Goal: Information Seeking & Learning: Stay updated

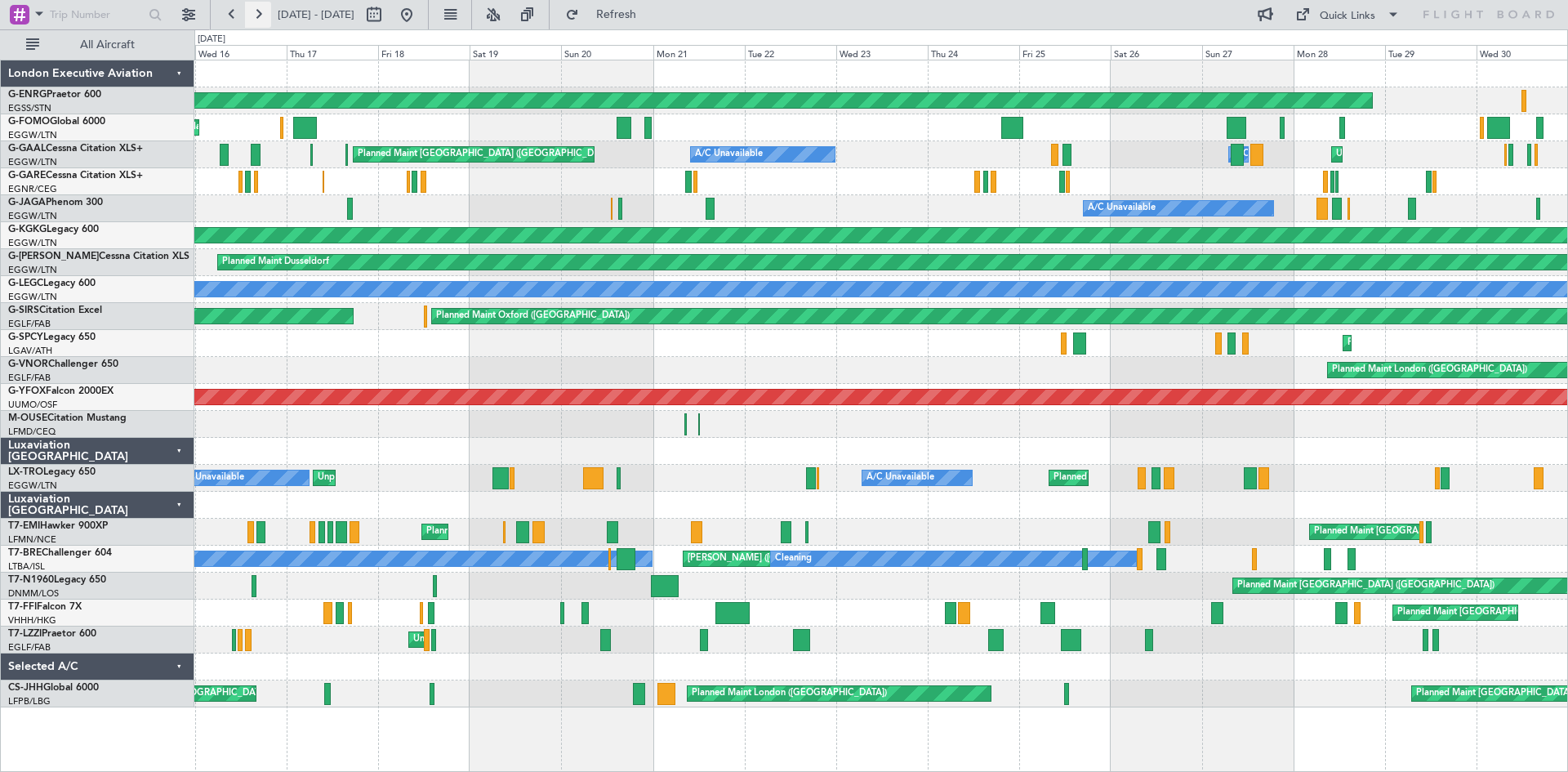
click at [261, 16] on button at bounding box center [257, 14] width 26 height 26
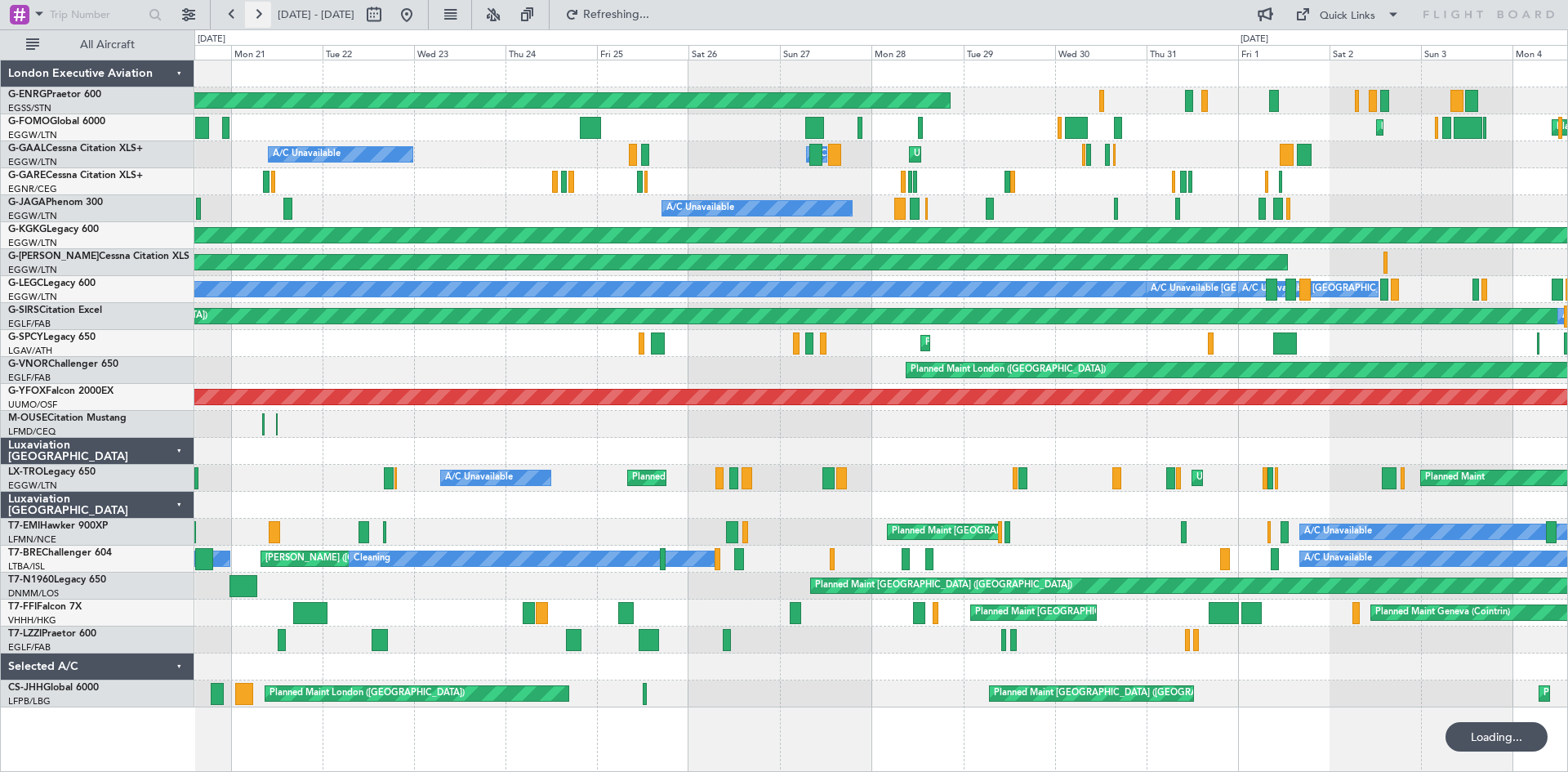
click at [261, 16] on button at bounding box center [257, 14] width 26 height 26
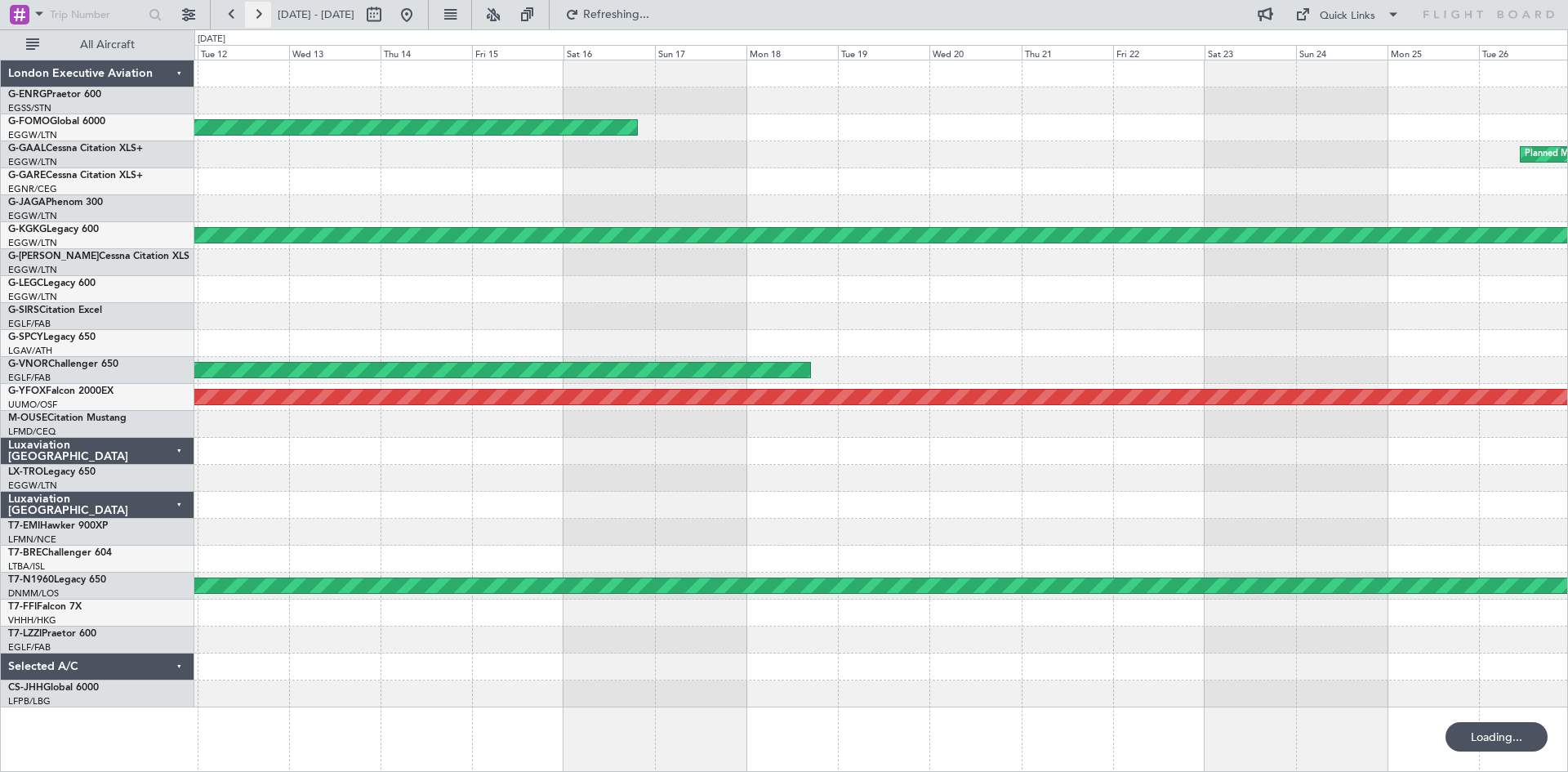
click at [261, 16] on button at bounding box center [257, 14] width 26 height 26
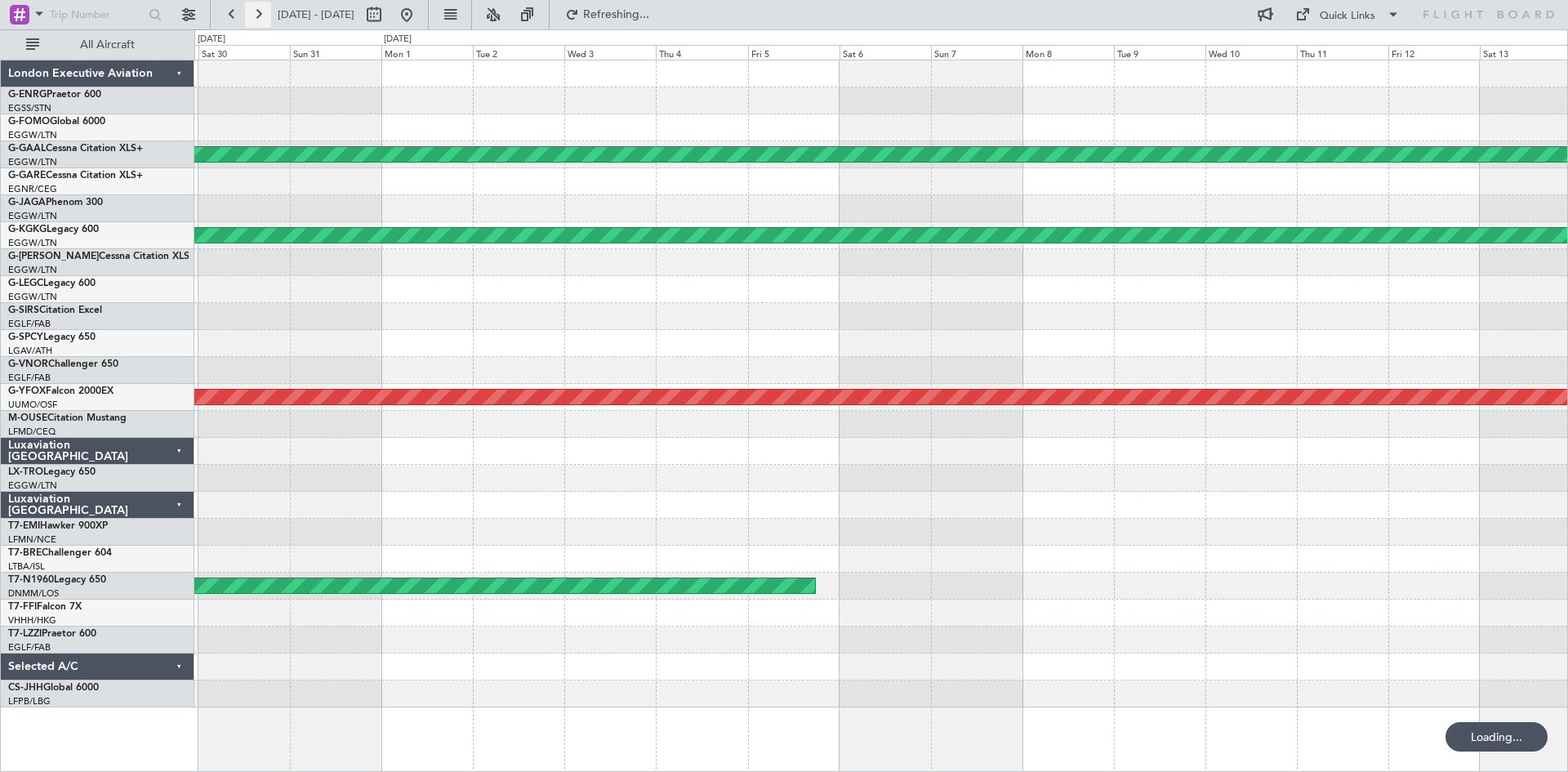
click at [261, 16] on button at bounding box center [257, 14] width 26 height 26
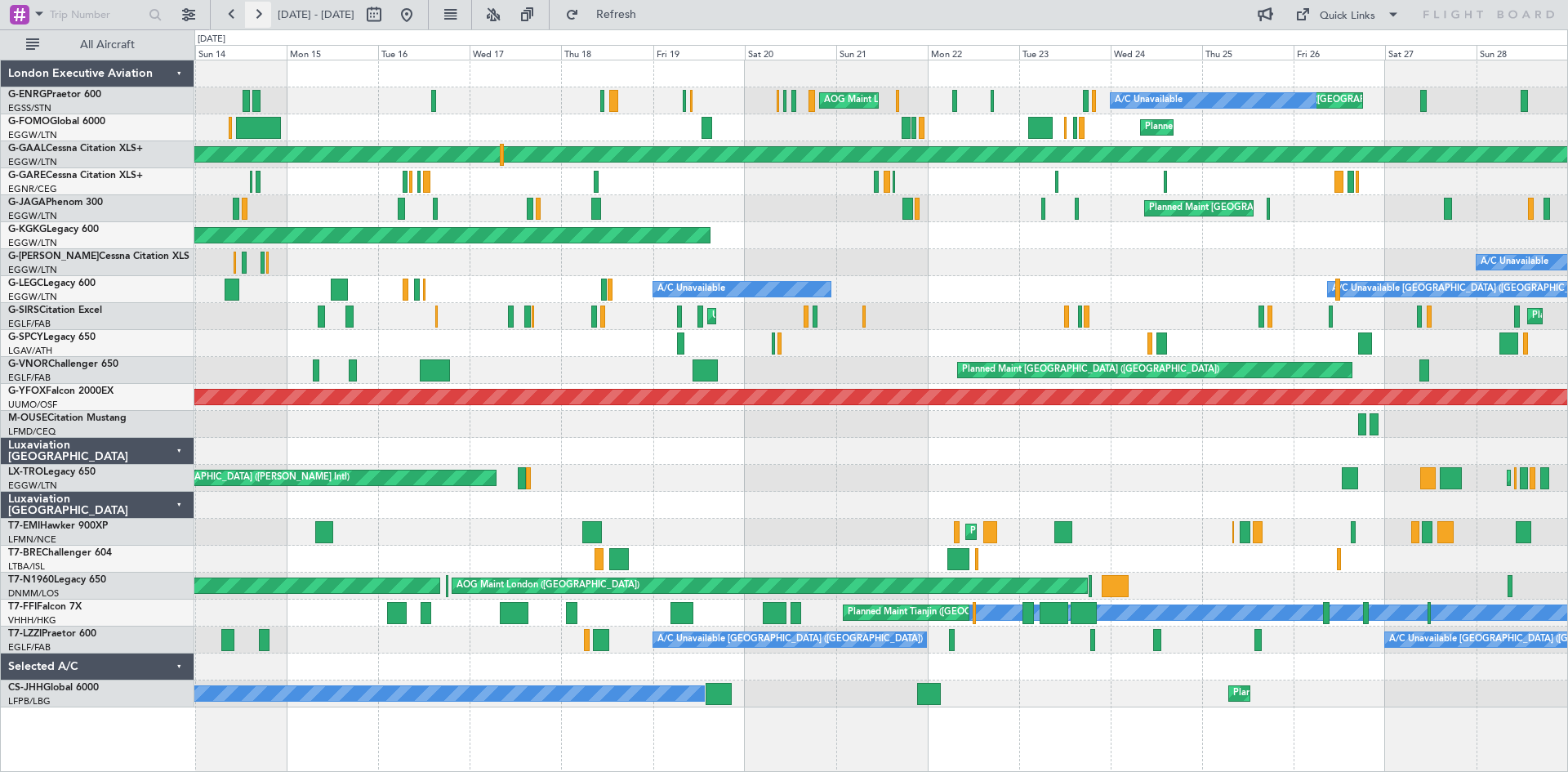
click at [261, 16] on button at bounding box center [257, 14] width 26 height 26
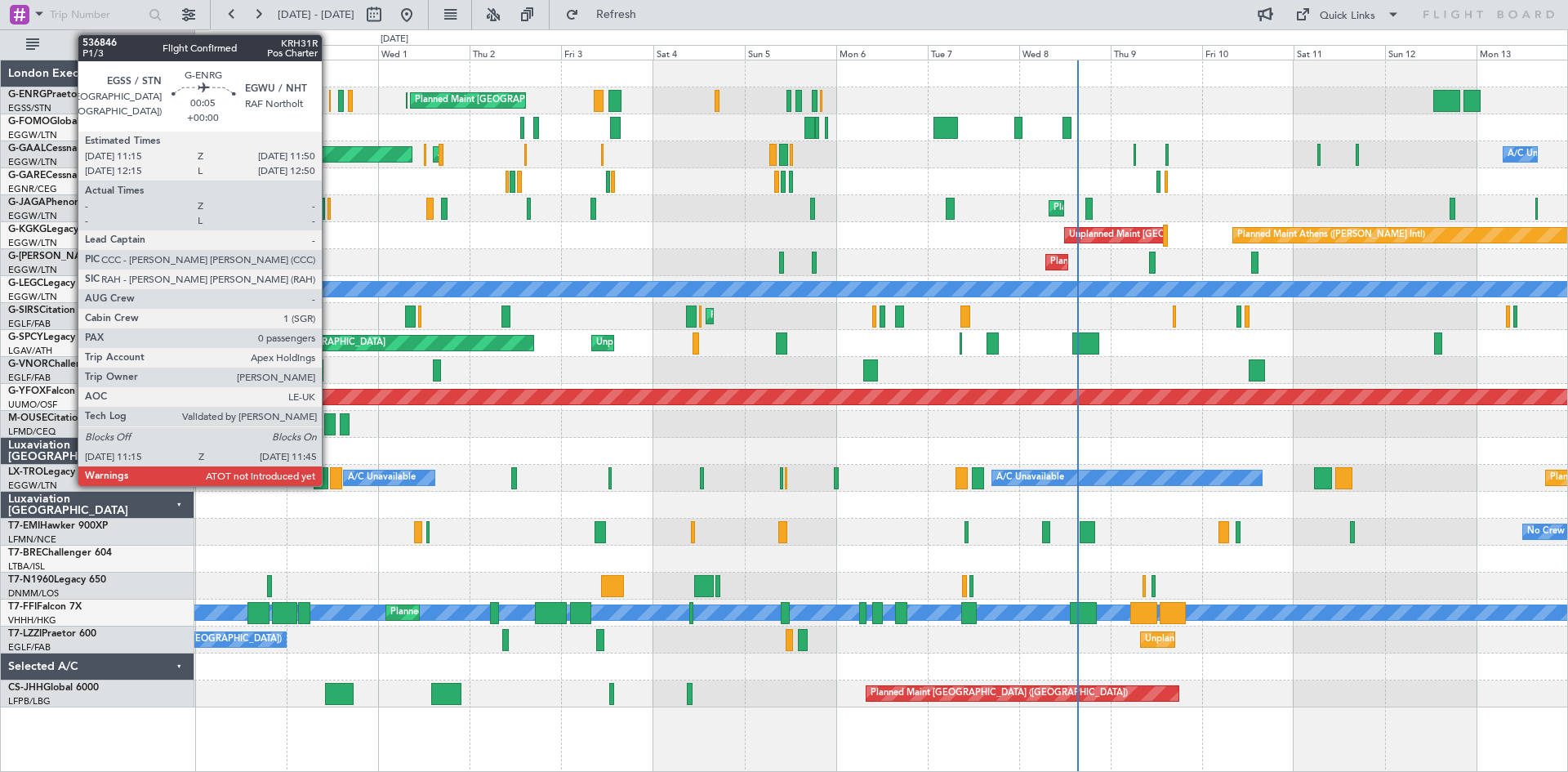
click at [329, 104] on div at bounding box center [330, 100] width 3 height 22
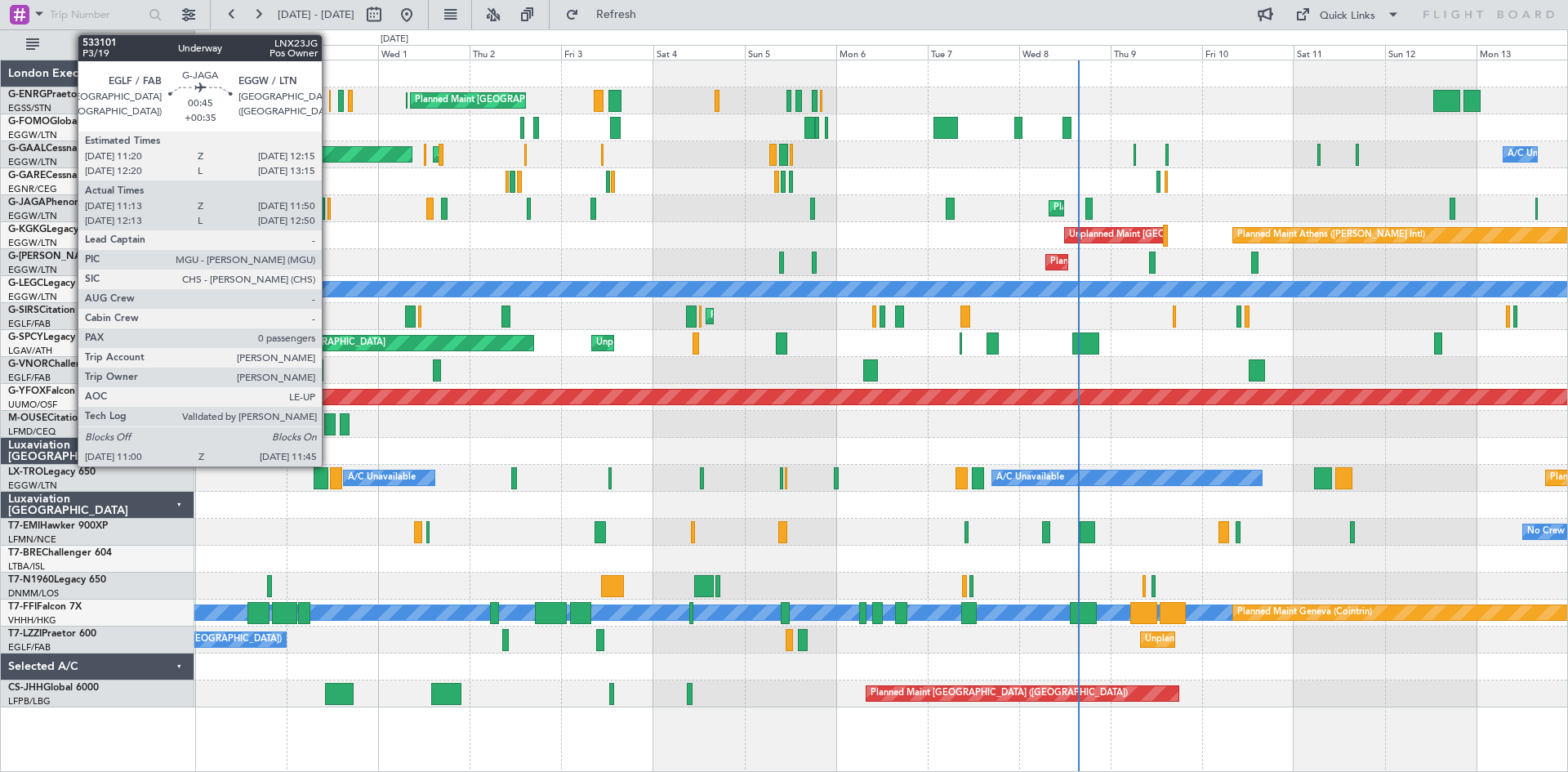
click at [329, 213] on div at bounding box center [329, 208] width 3 height 22
click at [320, 210] on div at bounding box center [321, 208] width 9 height 22
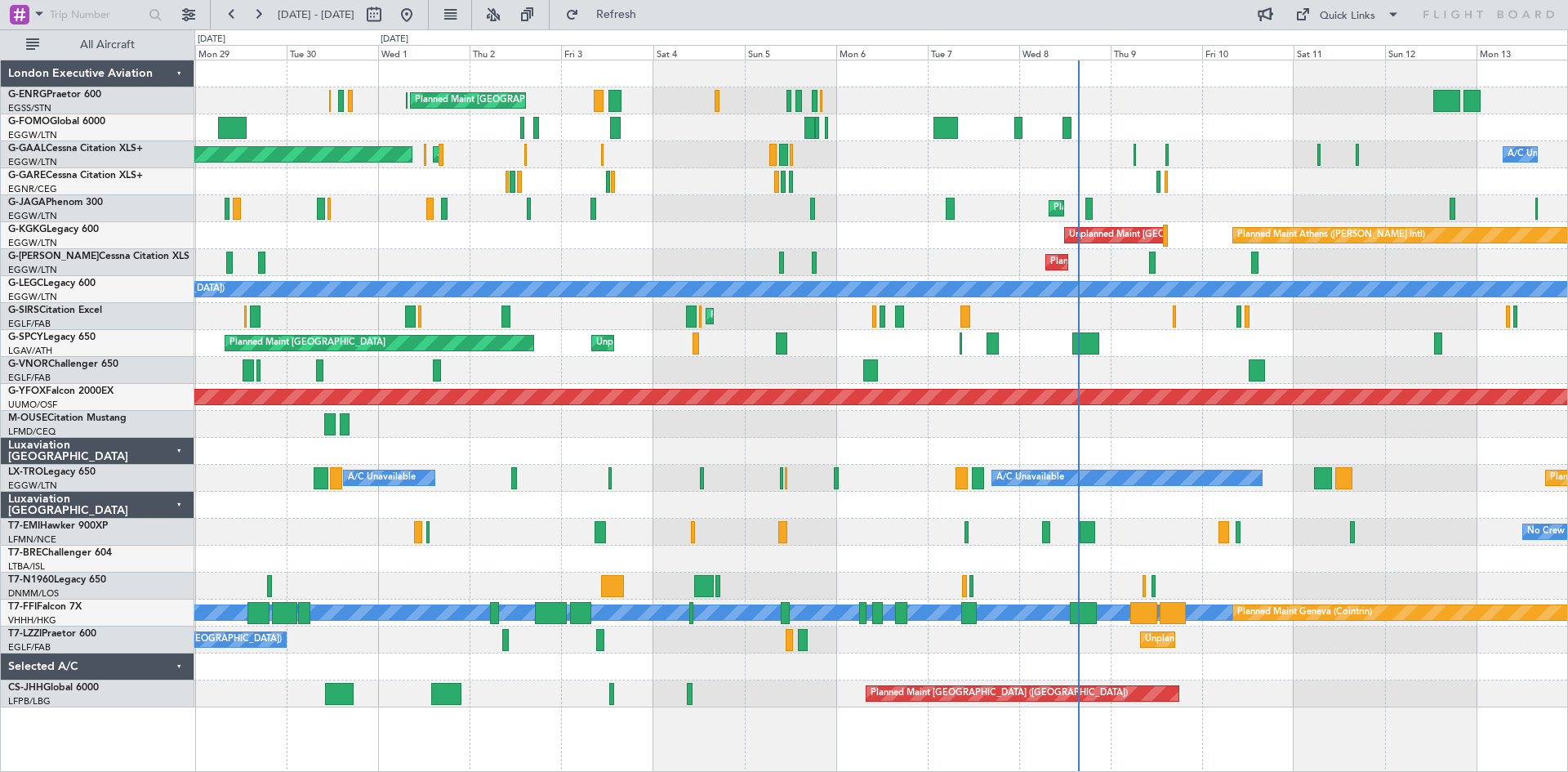
click at [331, 216] on div "Planned Maint [GEOGRAPHIC_DATA] ([GEOGRAPHIC_DATA]) Planned Maint [GEOGRAPHIC_D…" at bounding box center [880, 208] width 1372 height 27
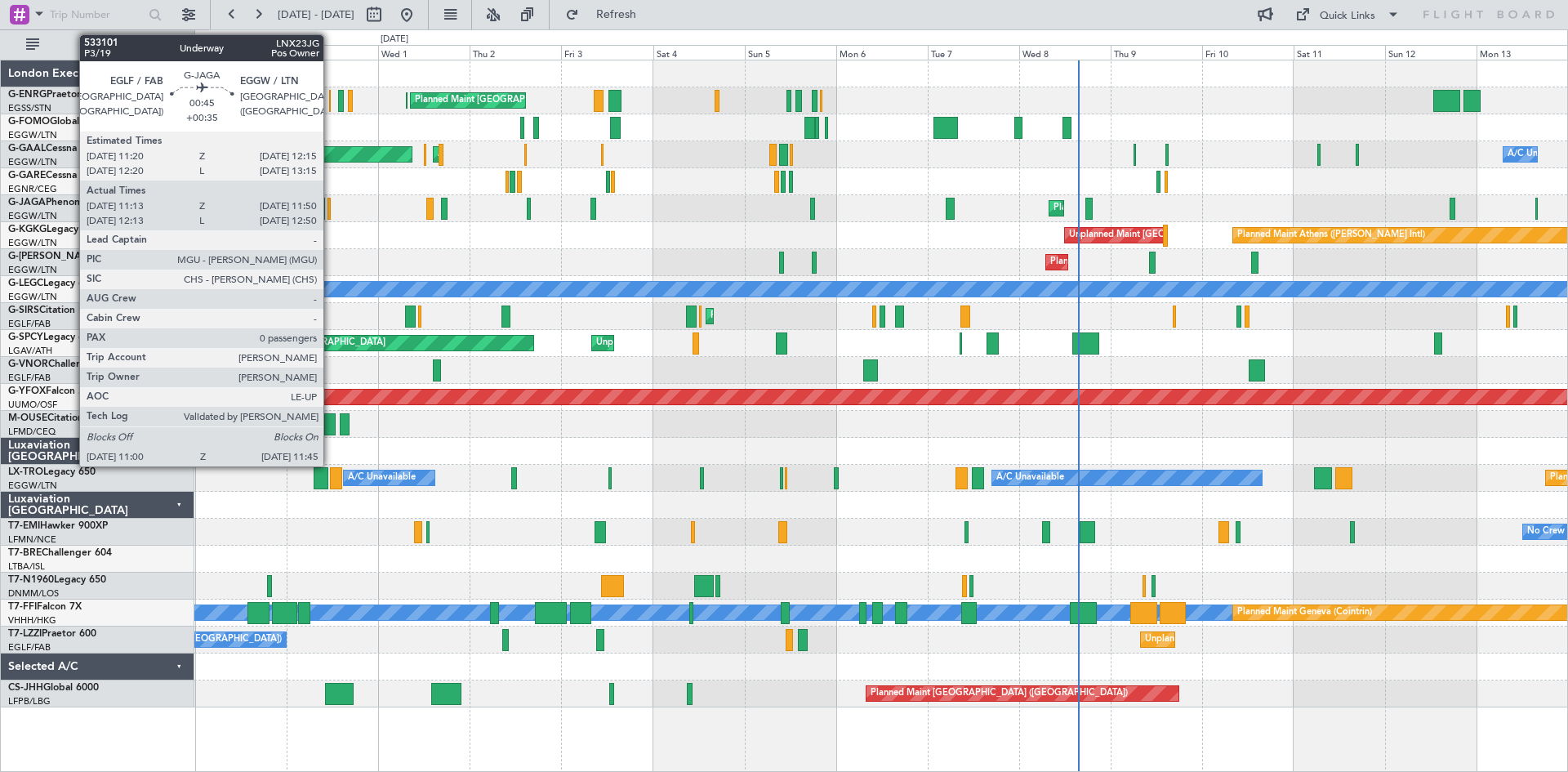
click at [331, 216] on div at bounding box center [329, 208] width 3 height 22
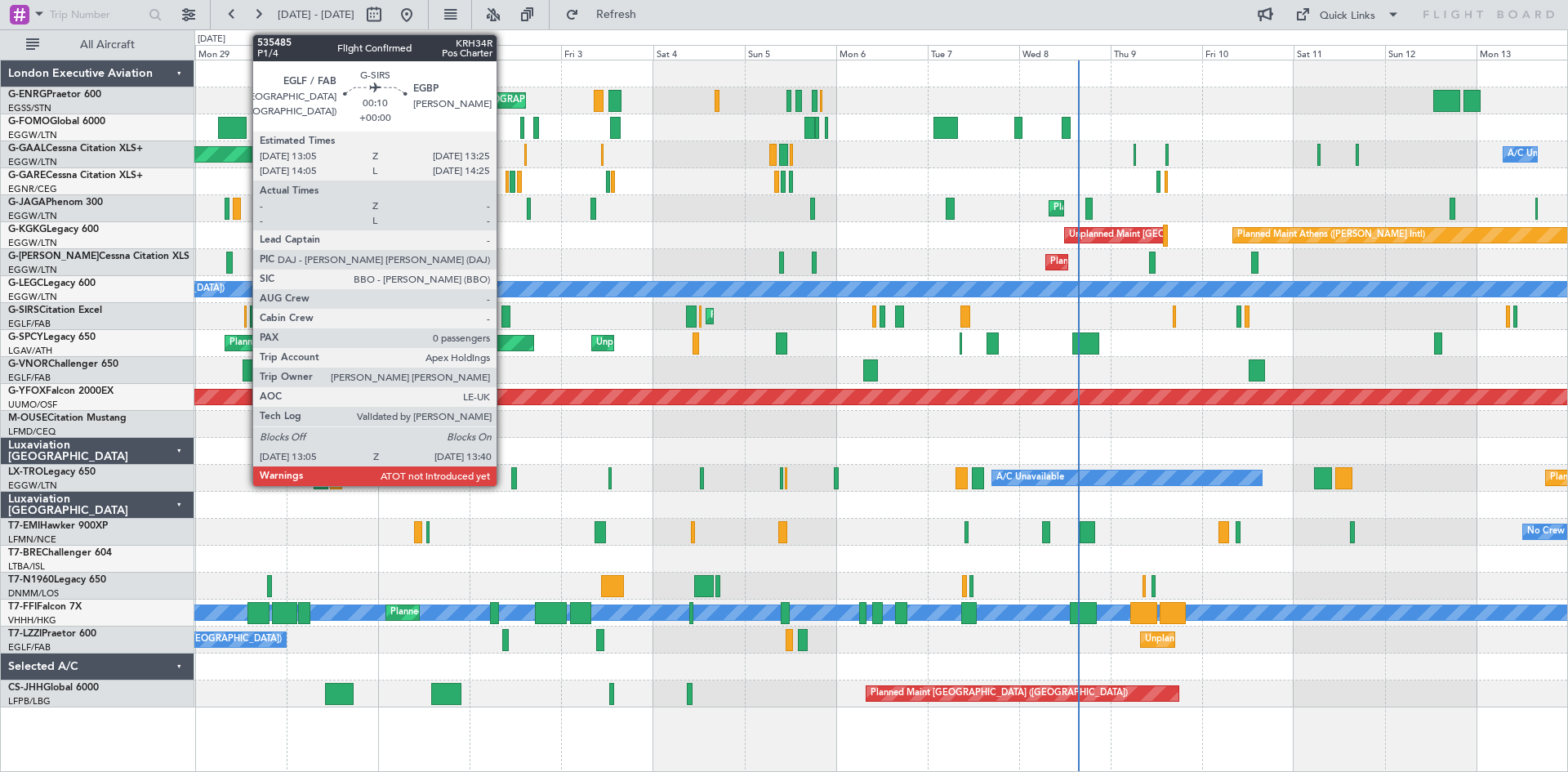
click at [244, 323] on div at bounding box center [245, 316] width 3 height 22
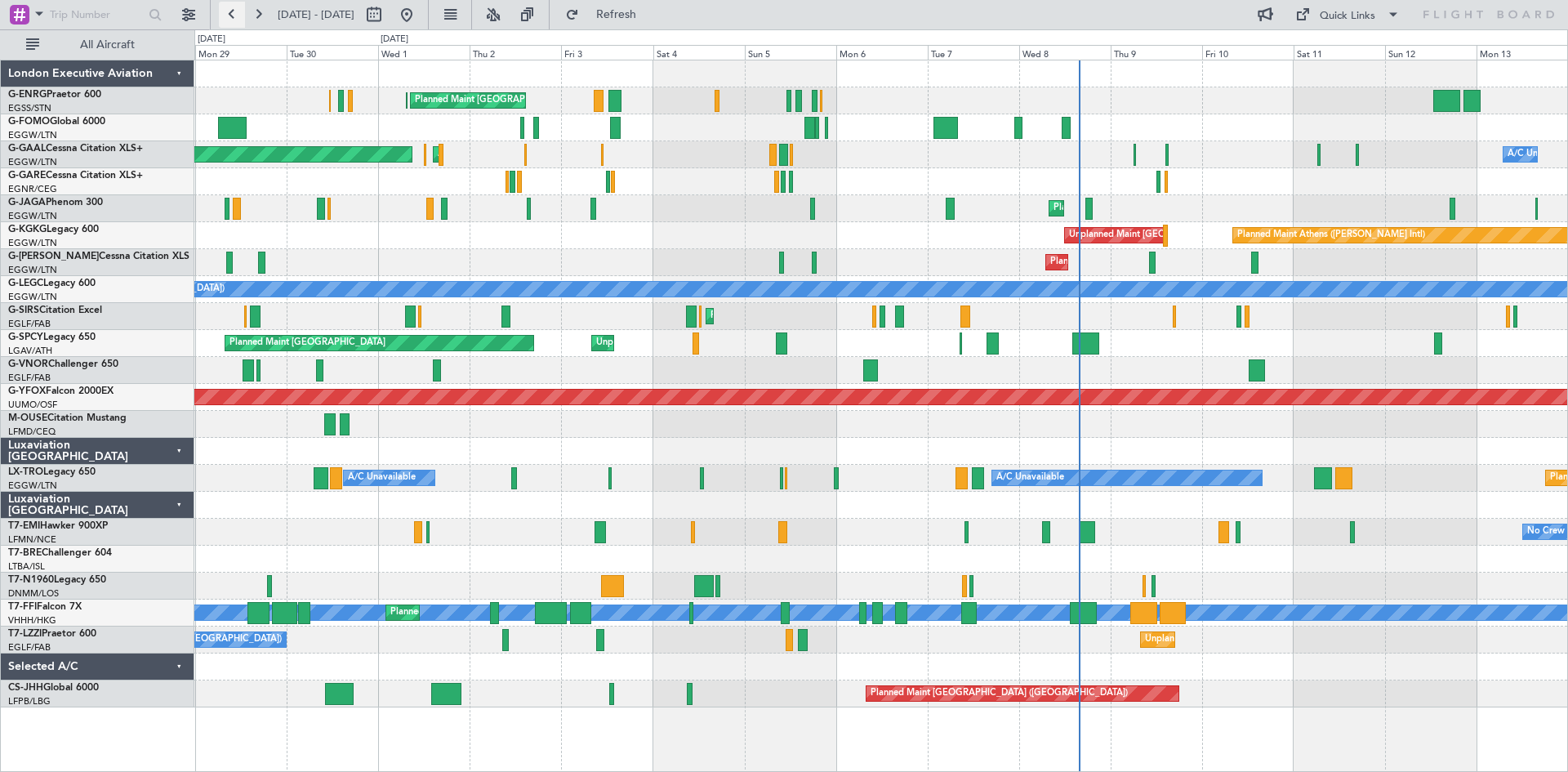
click at [234, 14] on button at bounding box center [231, 14] width 26 height 26
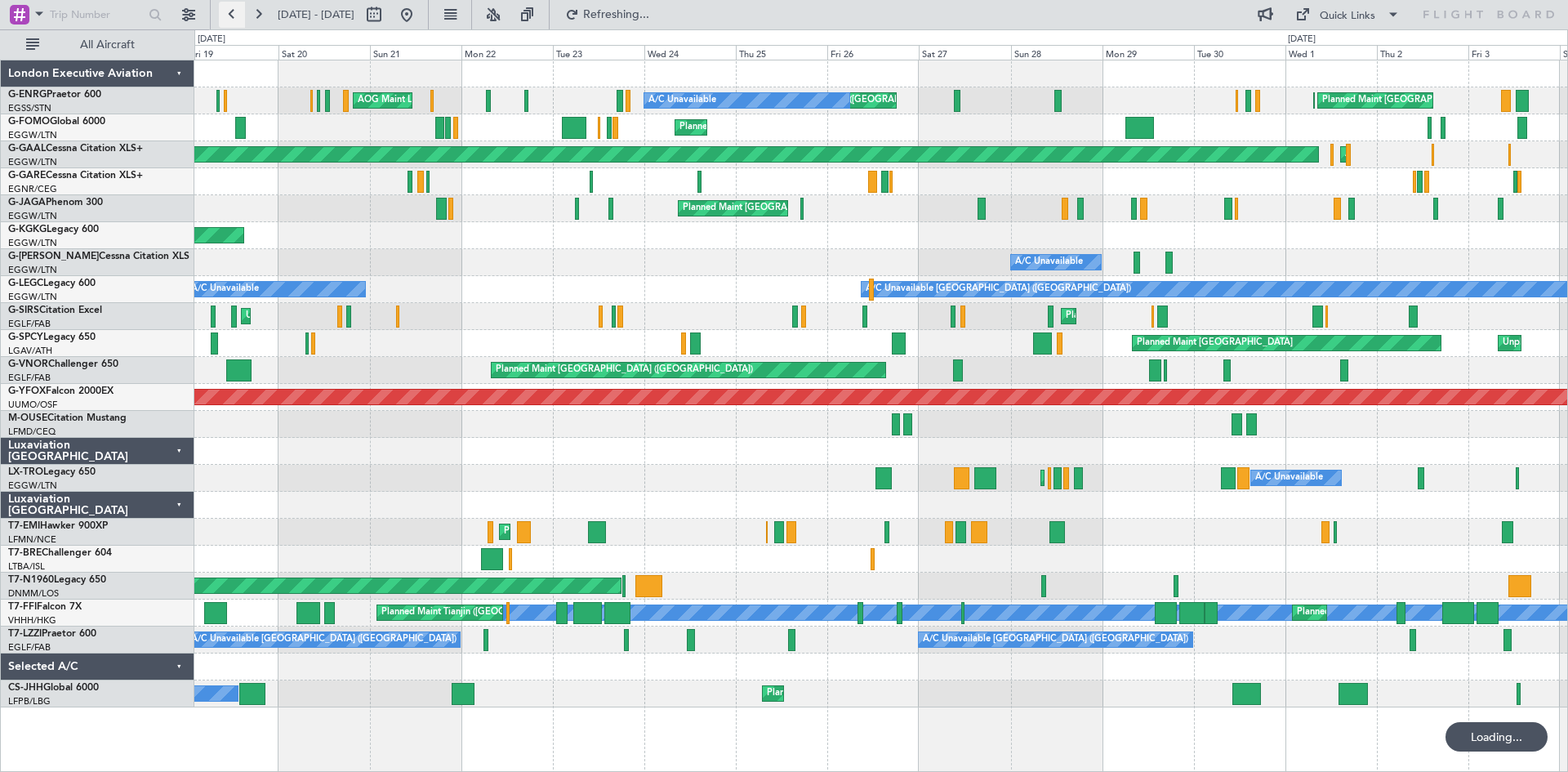
click at [234, 14] on button at bounding box center [231, 14] width 26 height 26
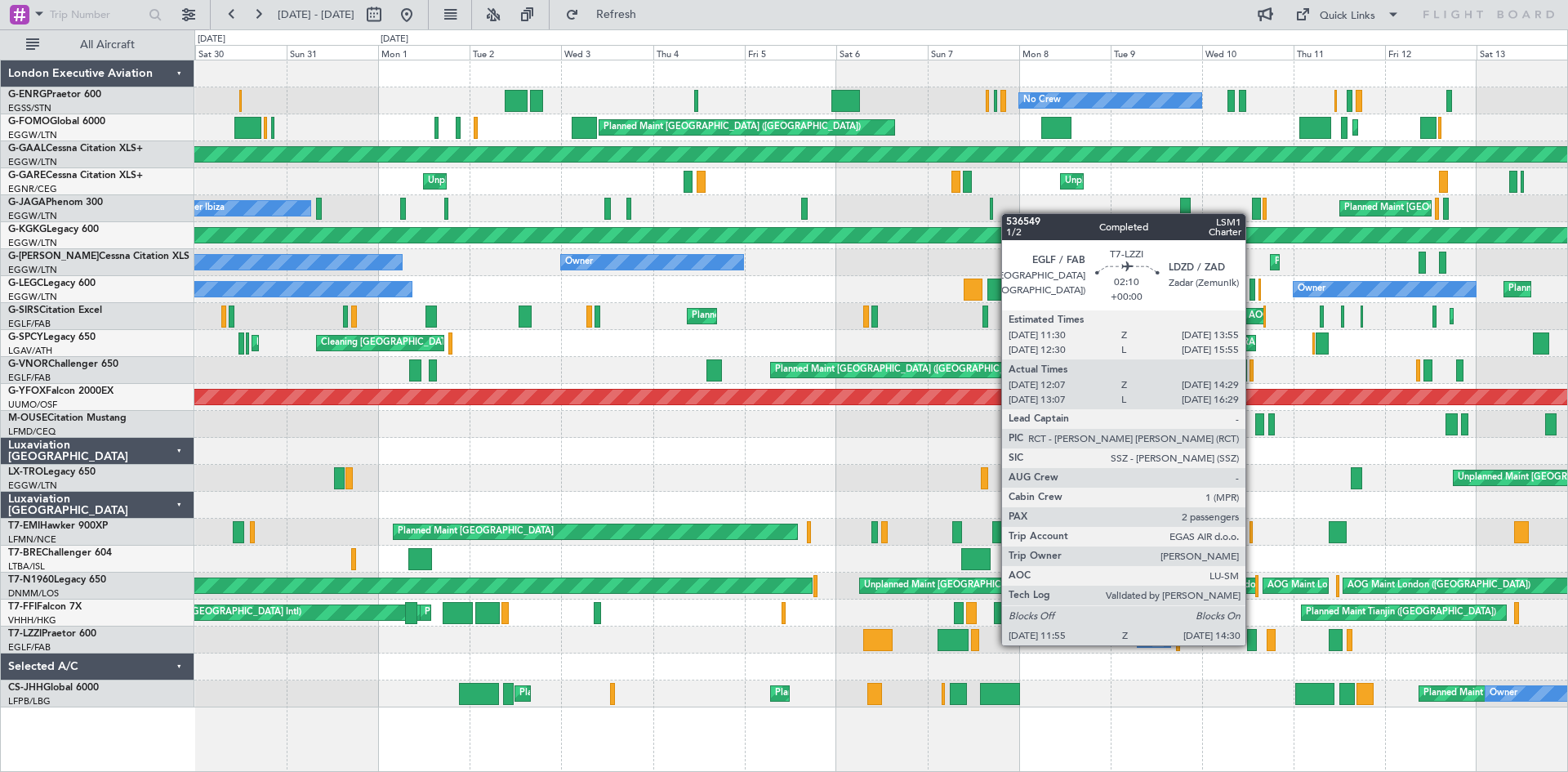
click at [1253, 644] on div at bounding box center [1252, 640] width 11 height 22
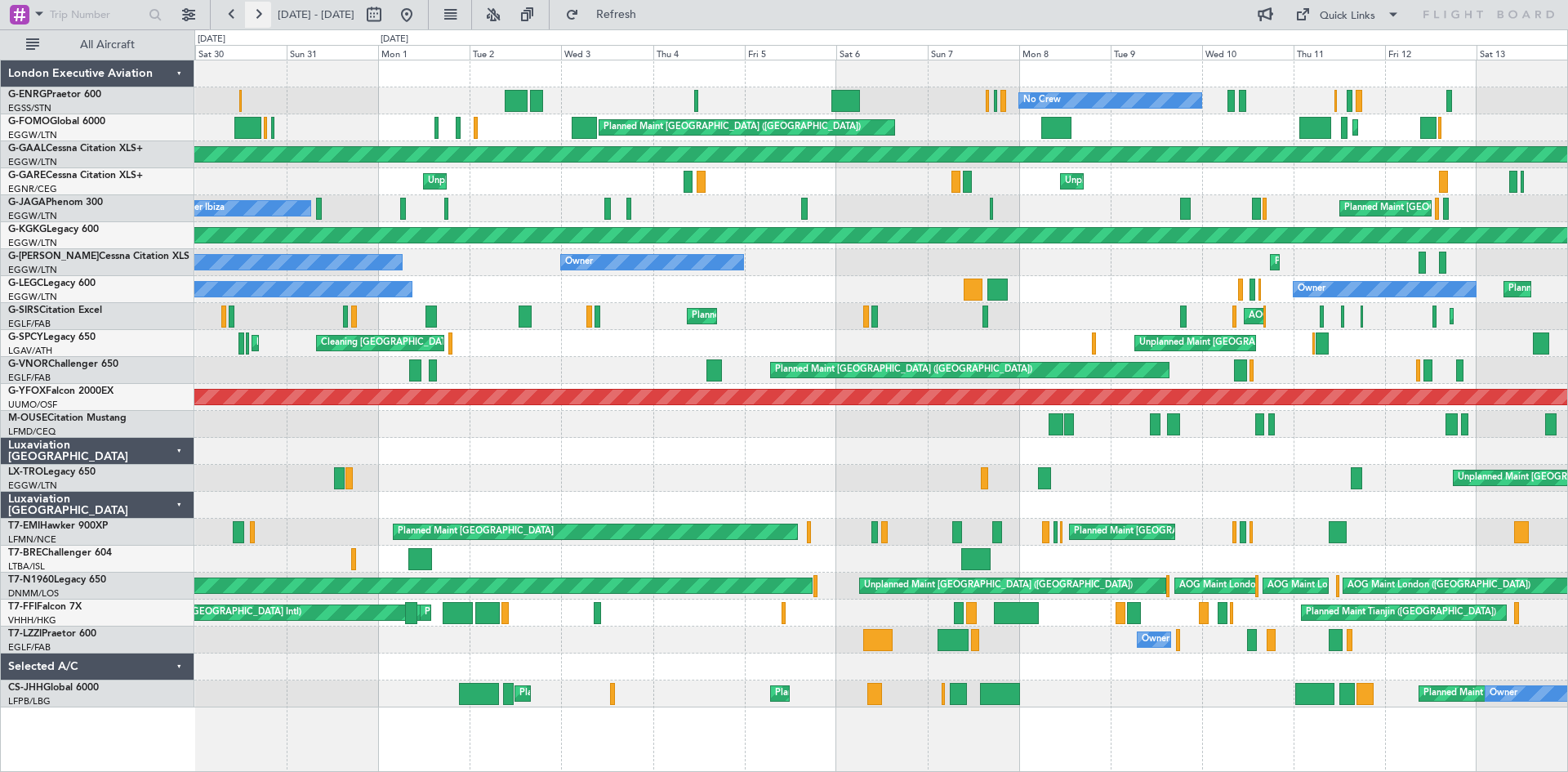
click at [254, 13] on button at bounding box center [257, 14] width 26 height 26
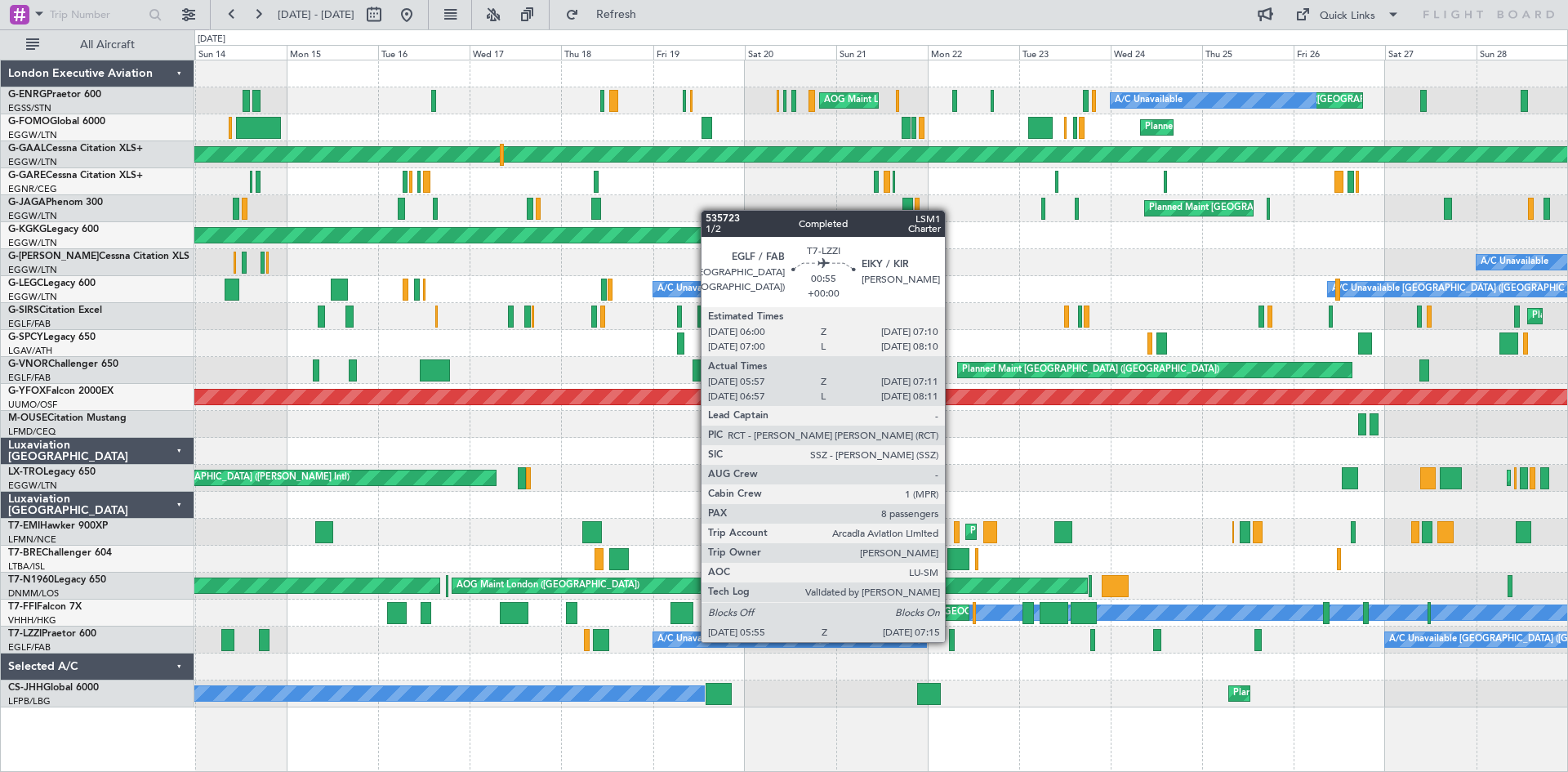
click at [952, 640] on div at bounding box center [951, 640] width 6 height 22
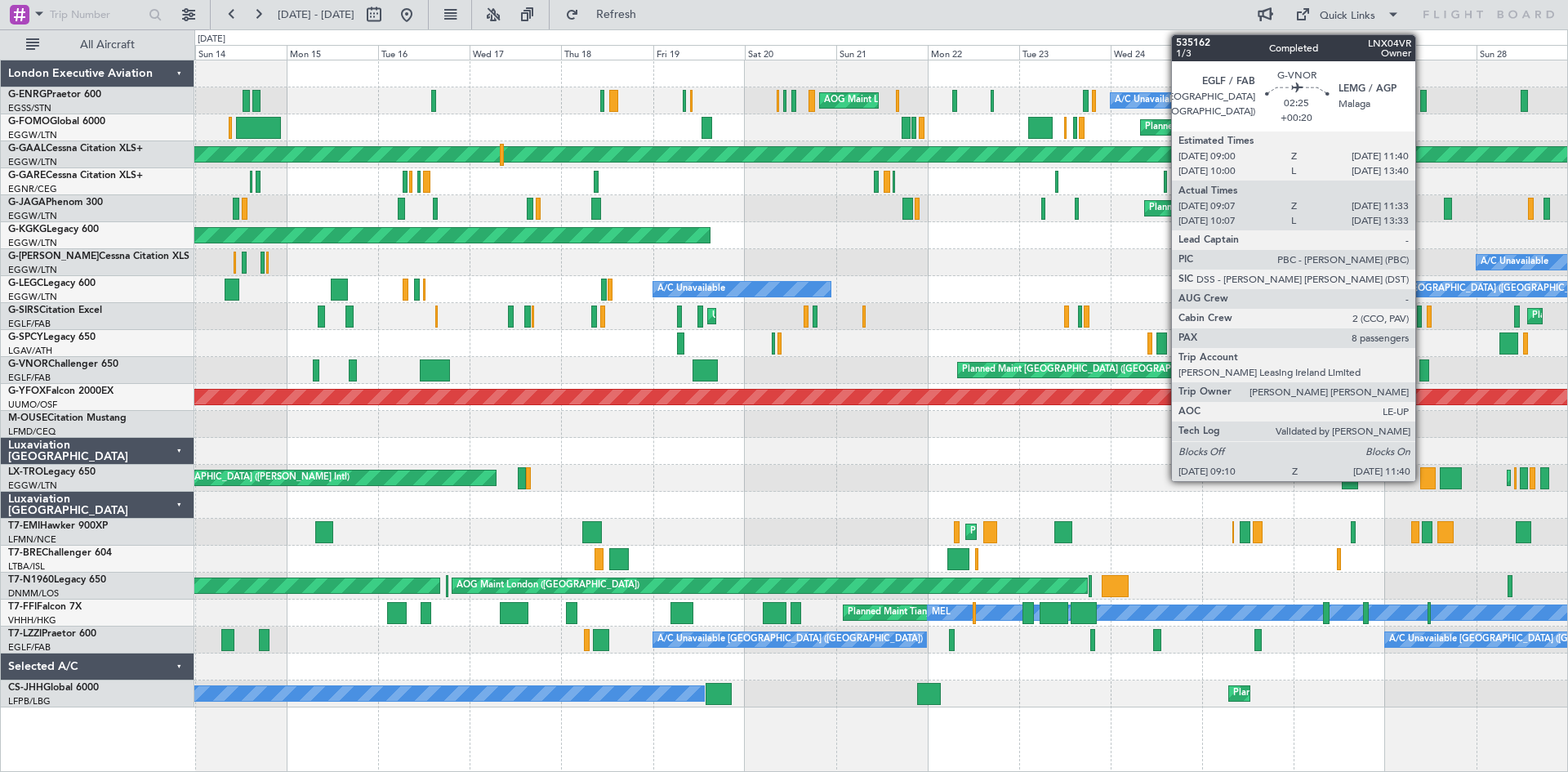
click at [1422, 377] on div at bounding box center [1424, 370] width 10 height 22
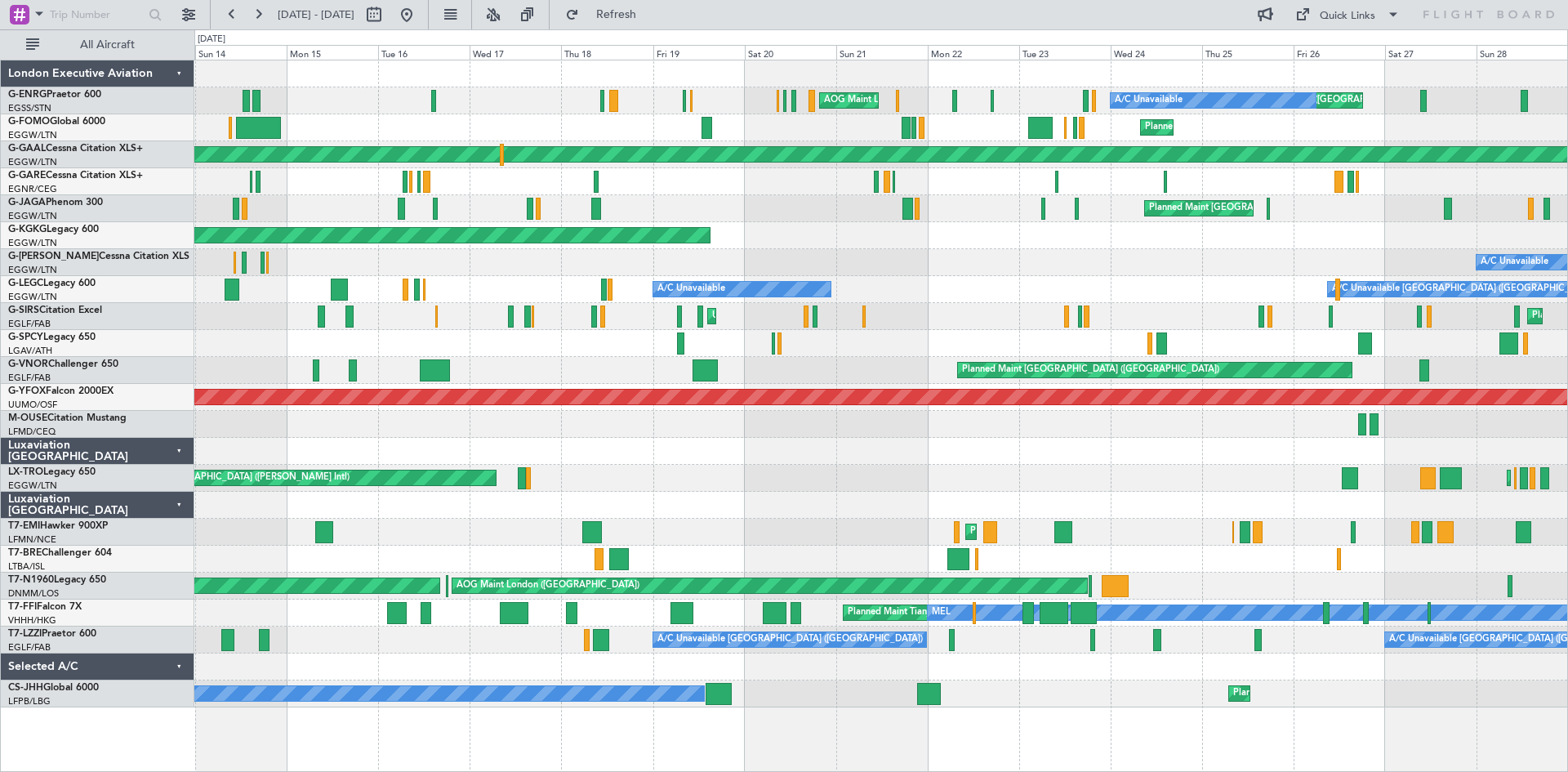
click at [747, 494] on div "AOG Maint London ([GEOGRAPHIC_DATA]) Unplanned Maint [GEOGRAPHIC_DATA] ([GEOGRA…" at bounding box center [880, 384] width 1372 height 647
click at [236, 19] on button at bounding box center [231, 14] width 26 height 26
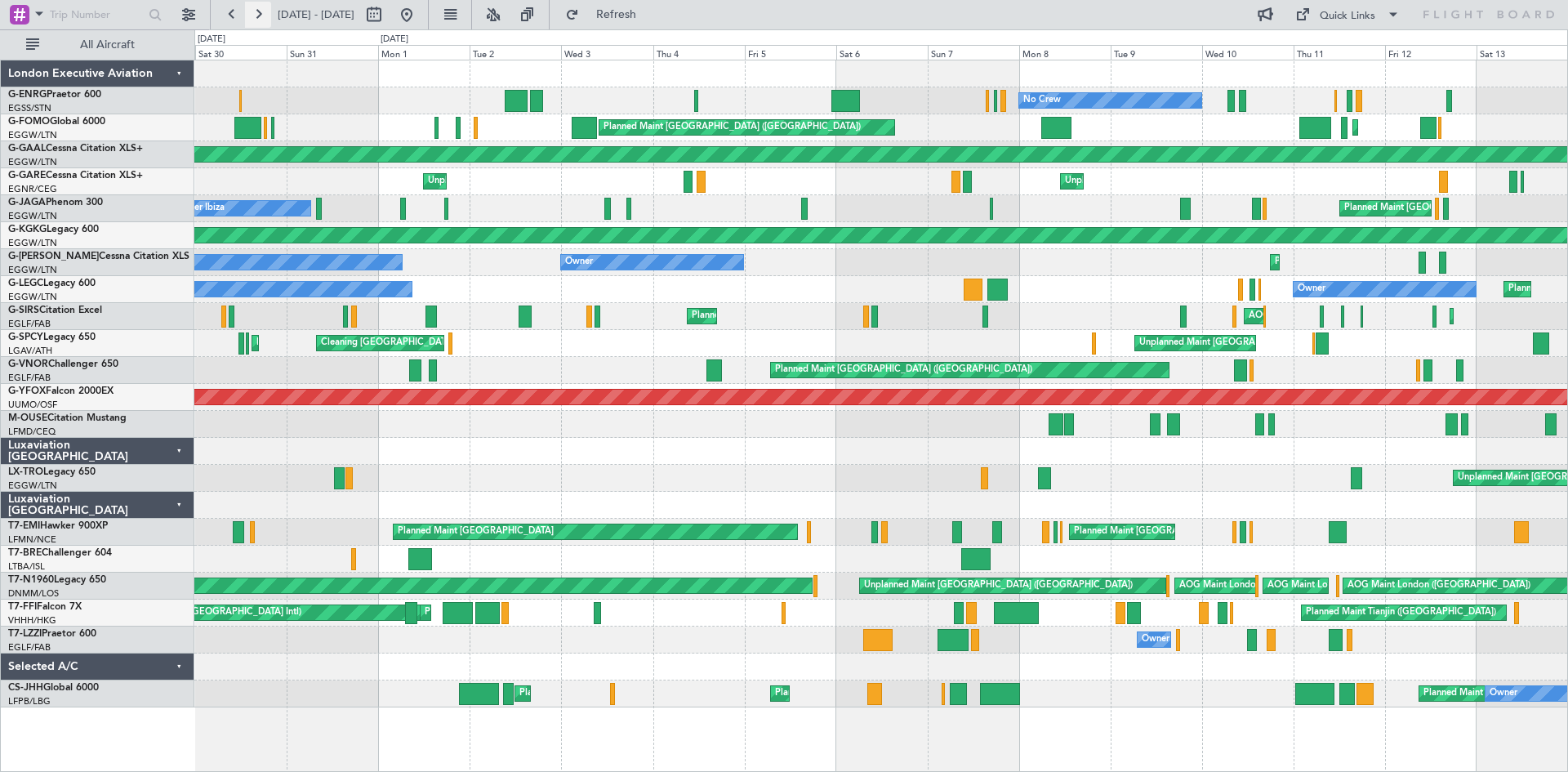
click at [257, 10] on button at bounding box center [257, 14] width 26 height 26
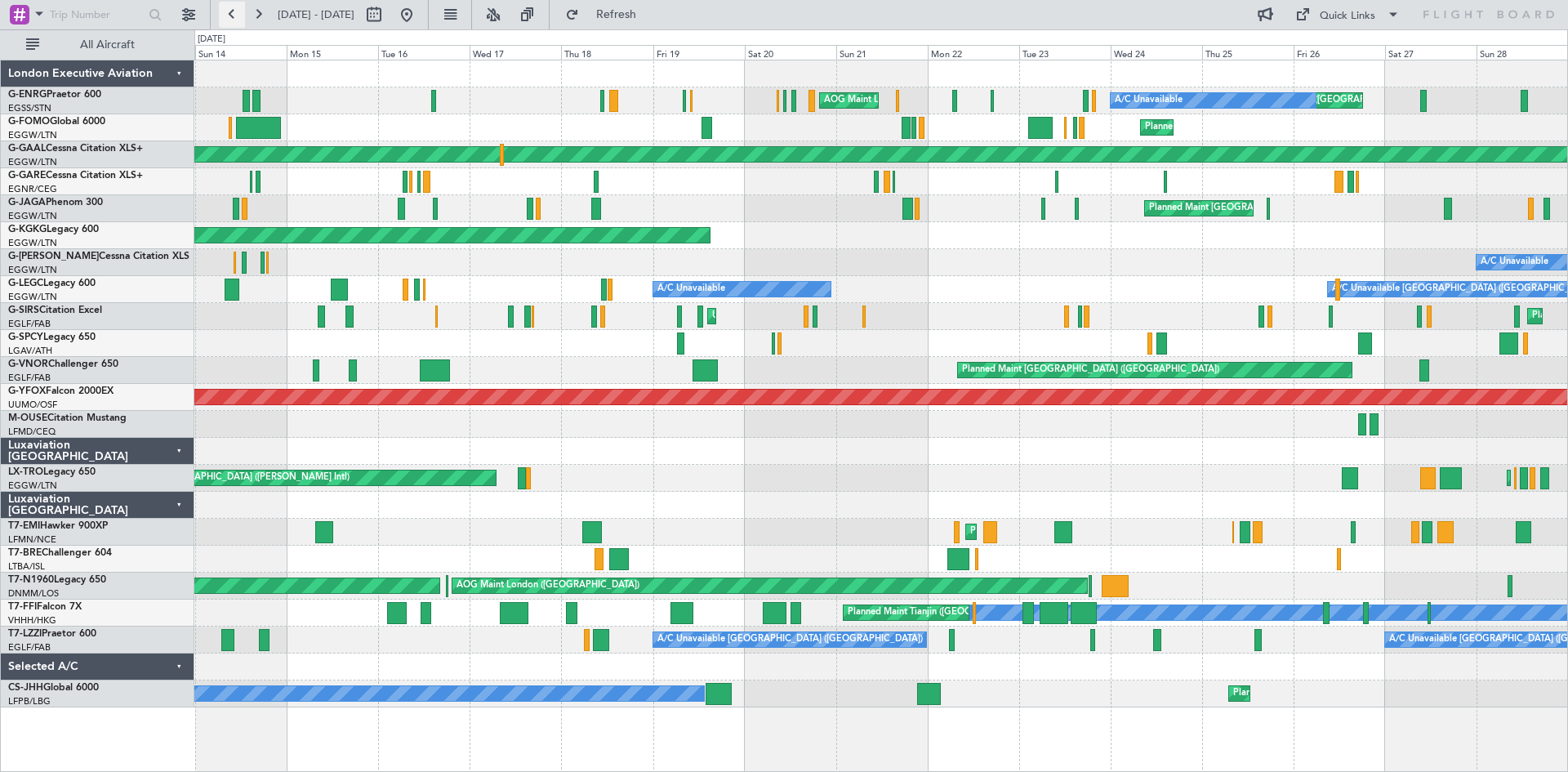
click at [230, 11] on button at bounding box center [231, 14] width 26 height 26
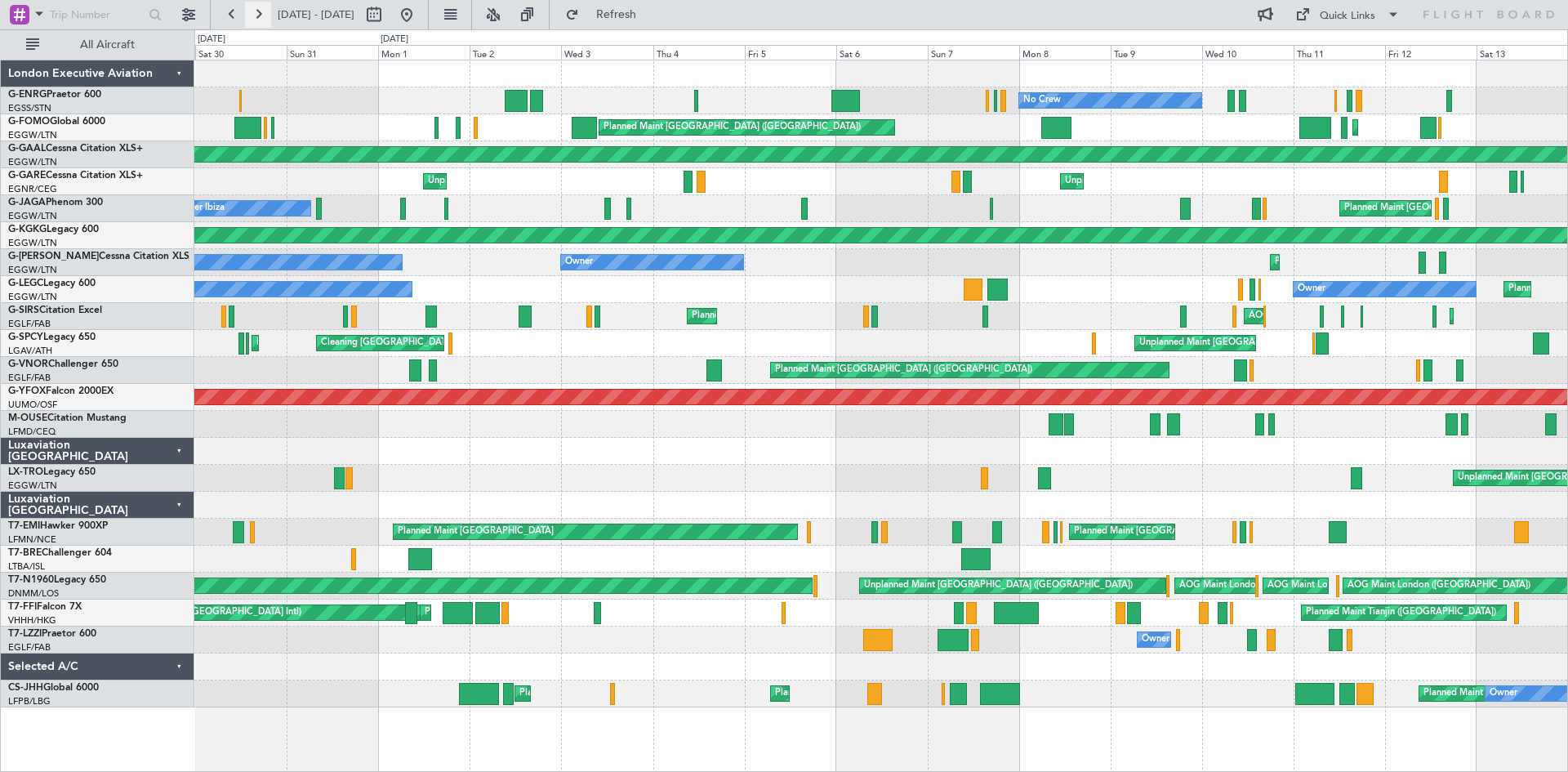
click at [262, 20] on button at bounding box center [257, 14] width 26 height 26
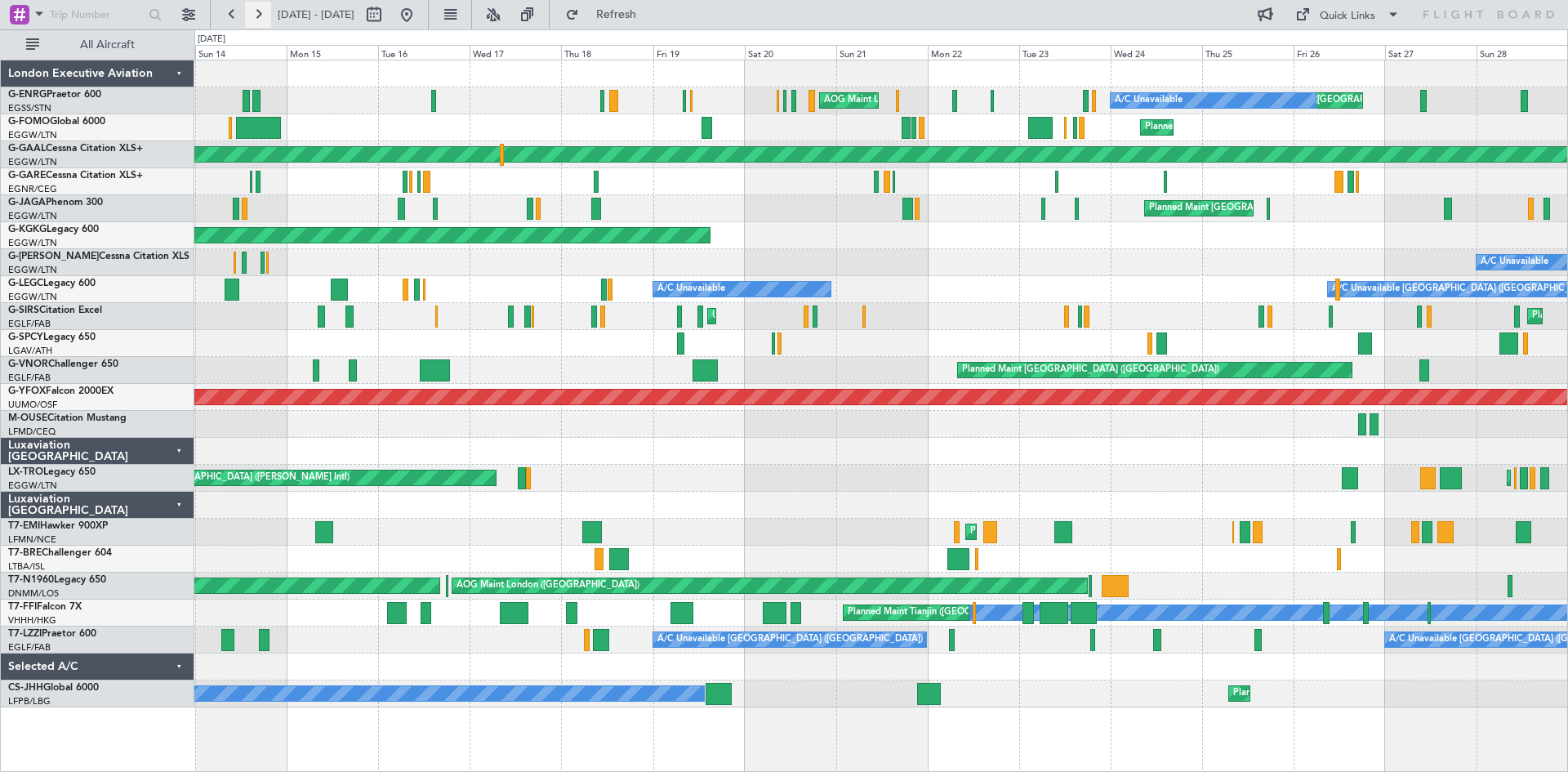
click at [251, 20] on button at bounding box center [257, 14] width 26 height 26
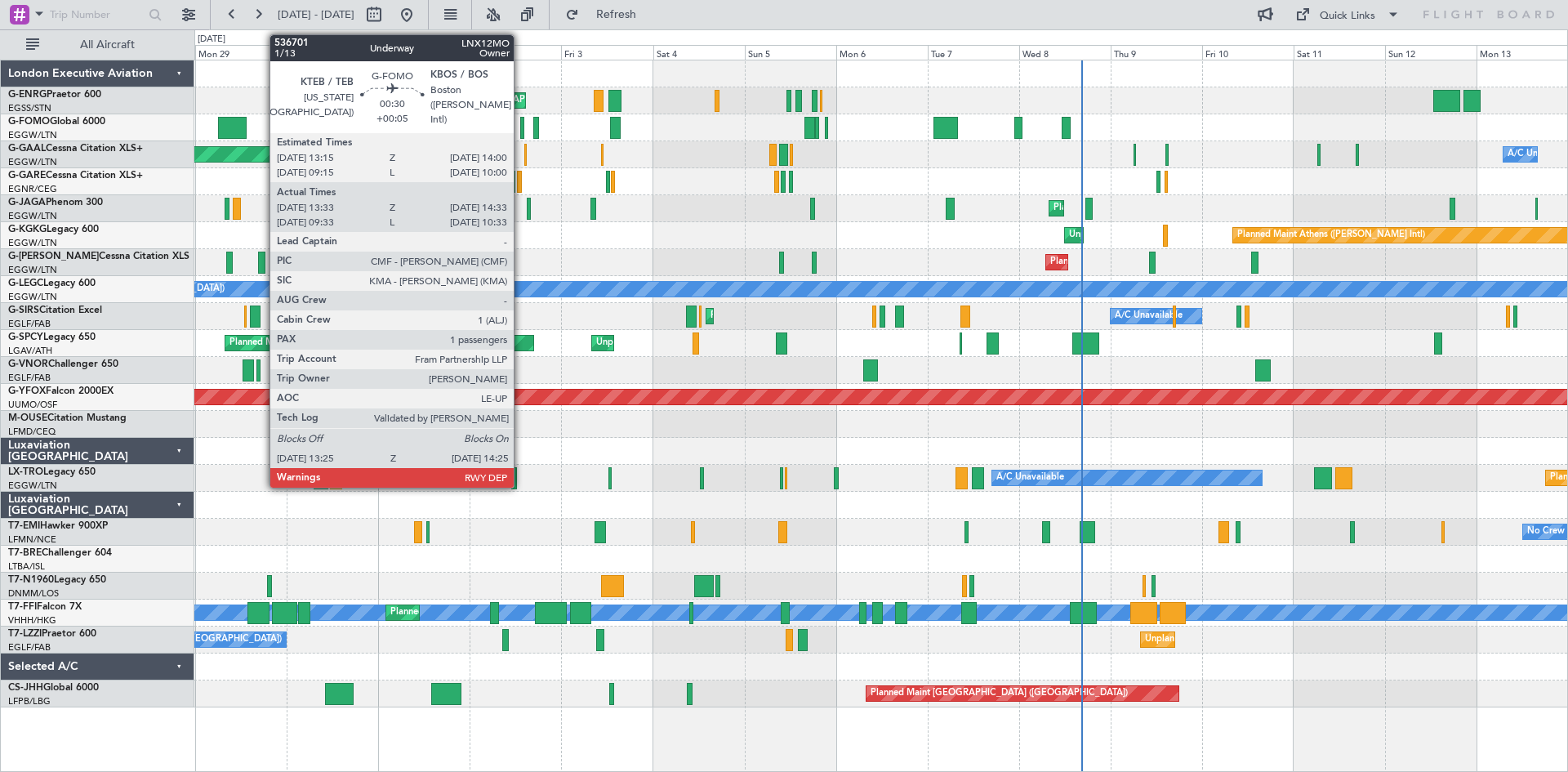
click at [521, 132] on div at bounding box center [522, 127] width 4 height 22
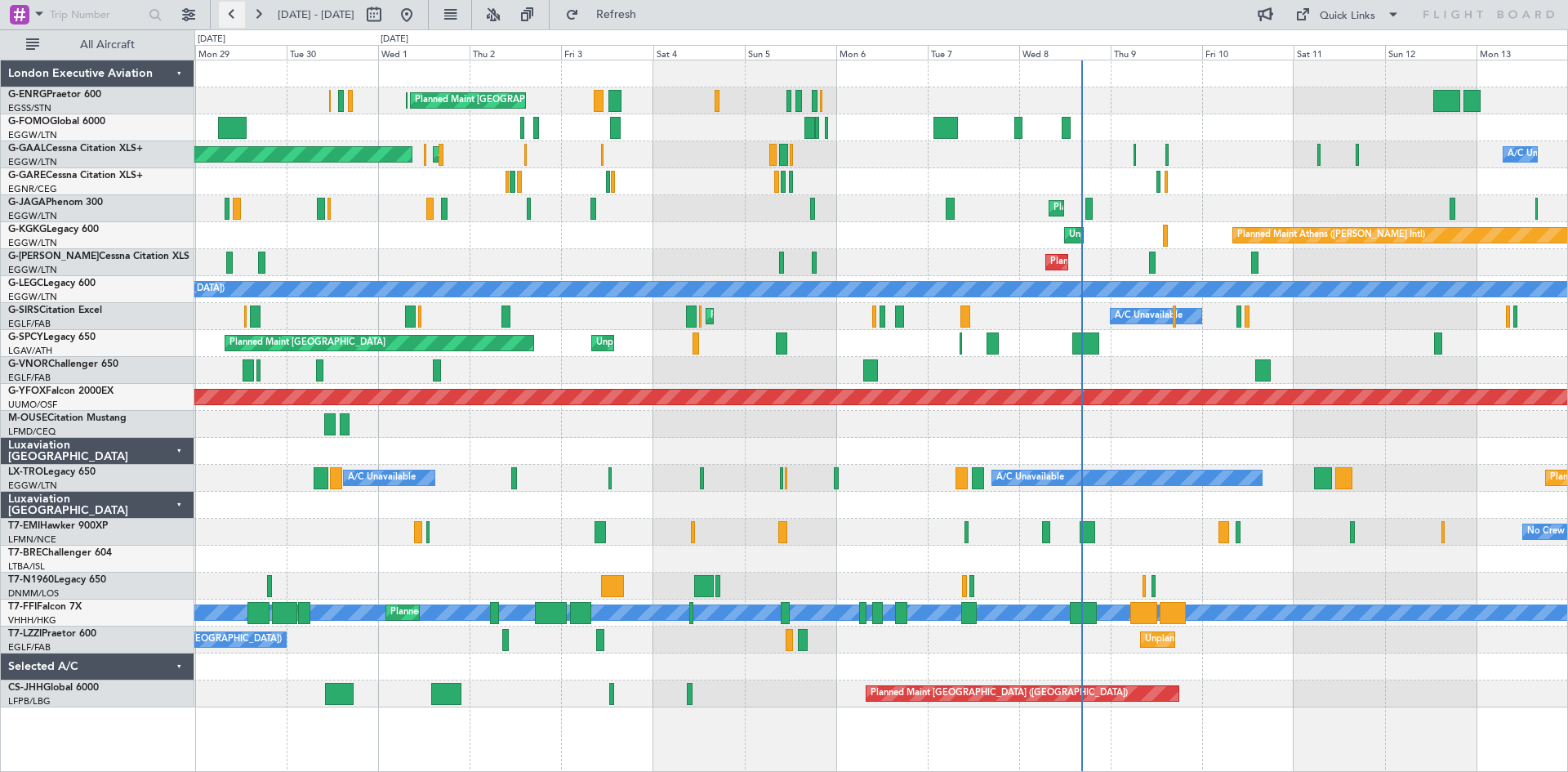
click at [242, 10] on button at bounding box center [231, 14] width 26 height 26
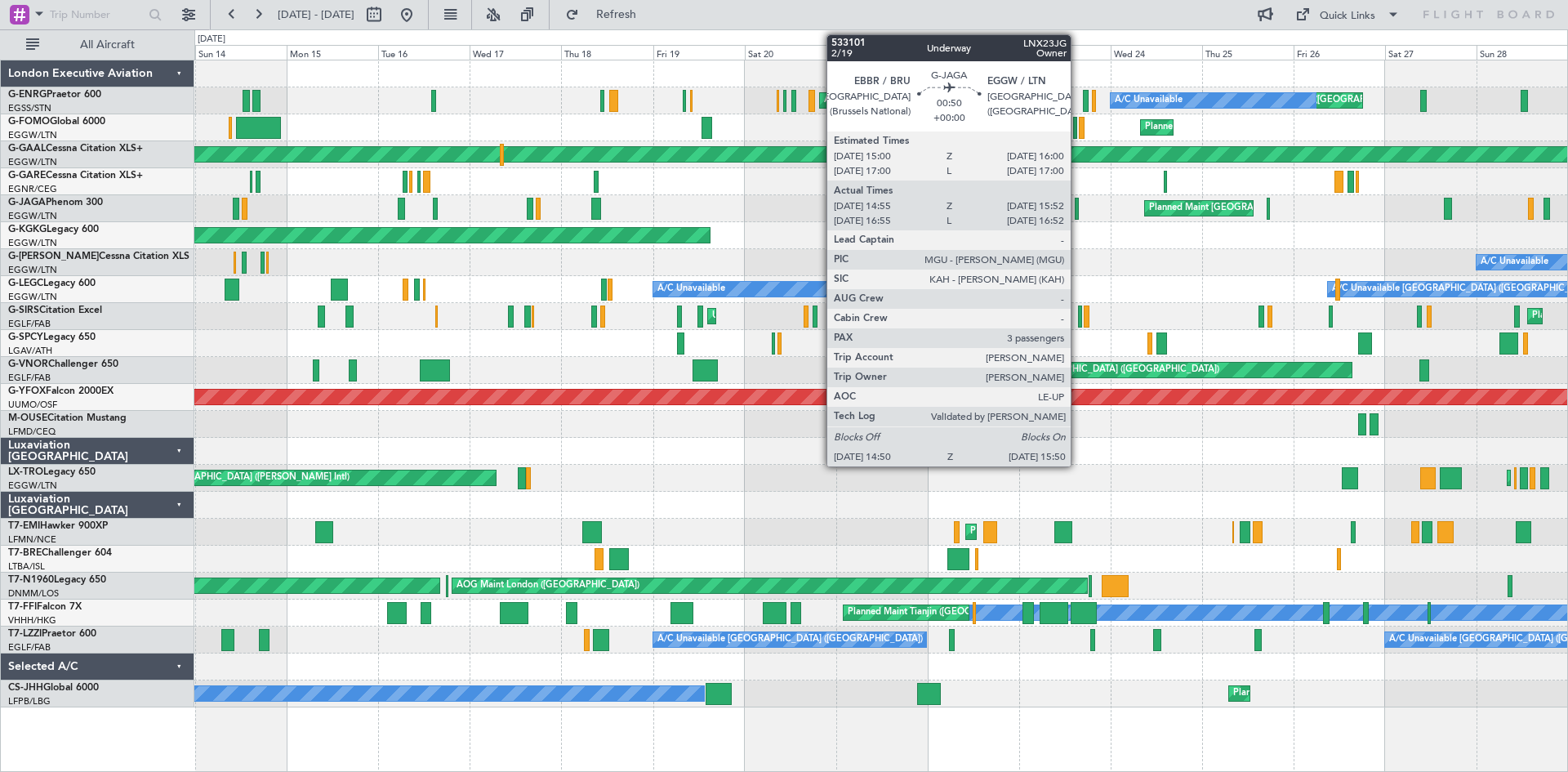
click at [1078, 215] on div at bounding box center [1076, 208] width 4 height 22
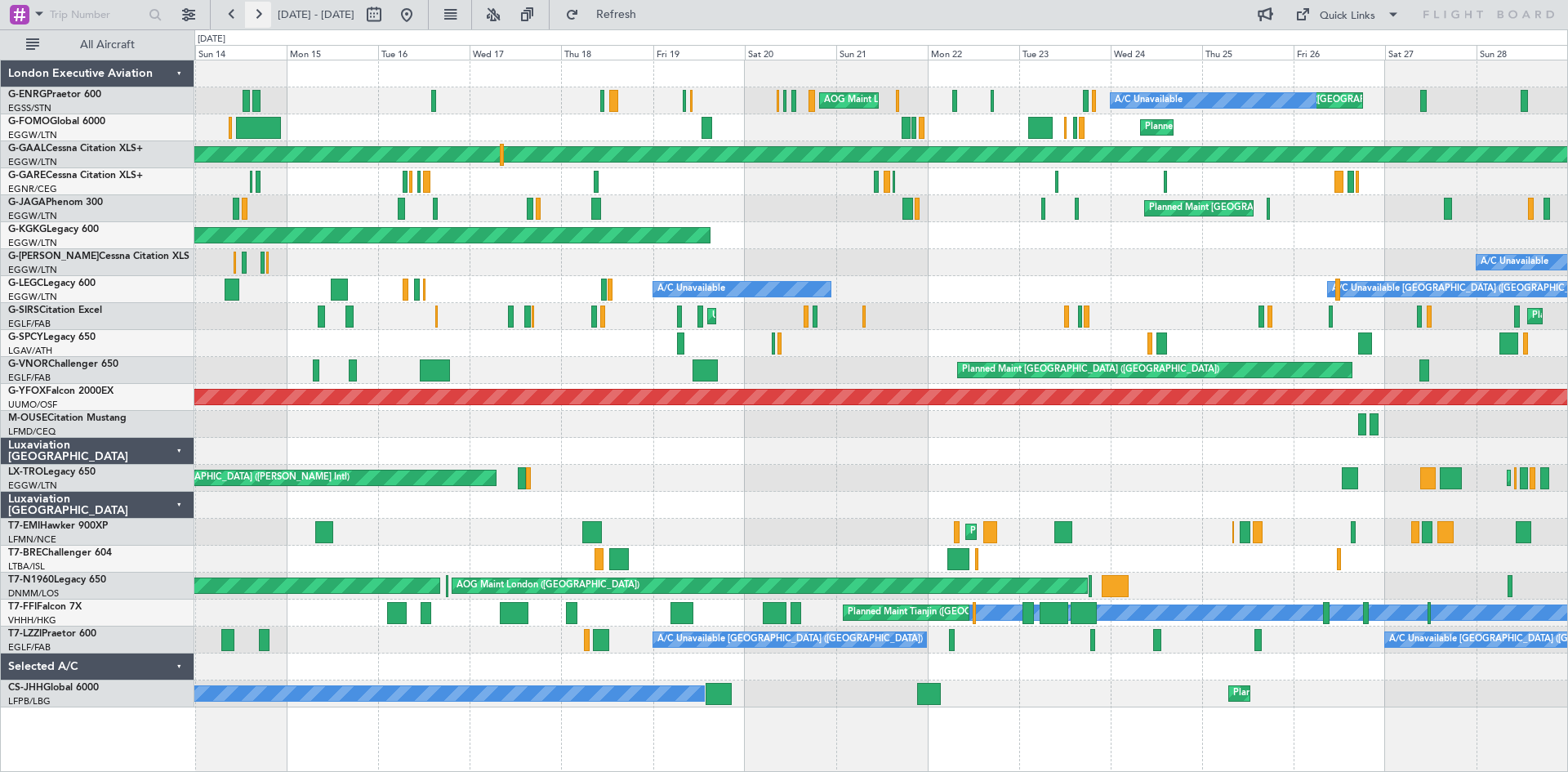
click at [265, 14] on button at bounding box center [257, 14] width 26 height 26
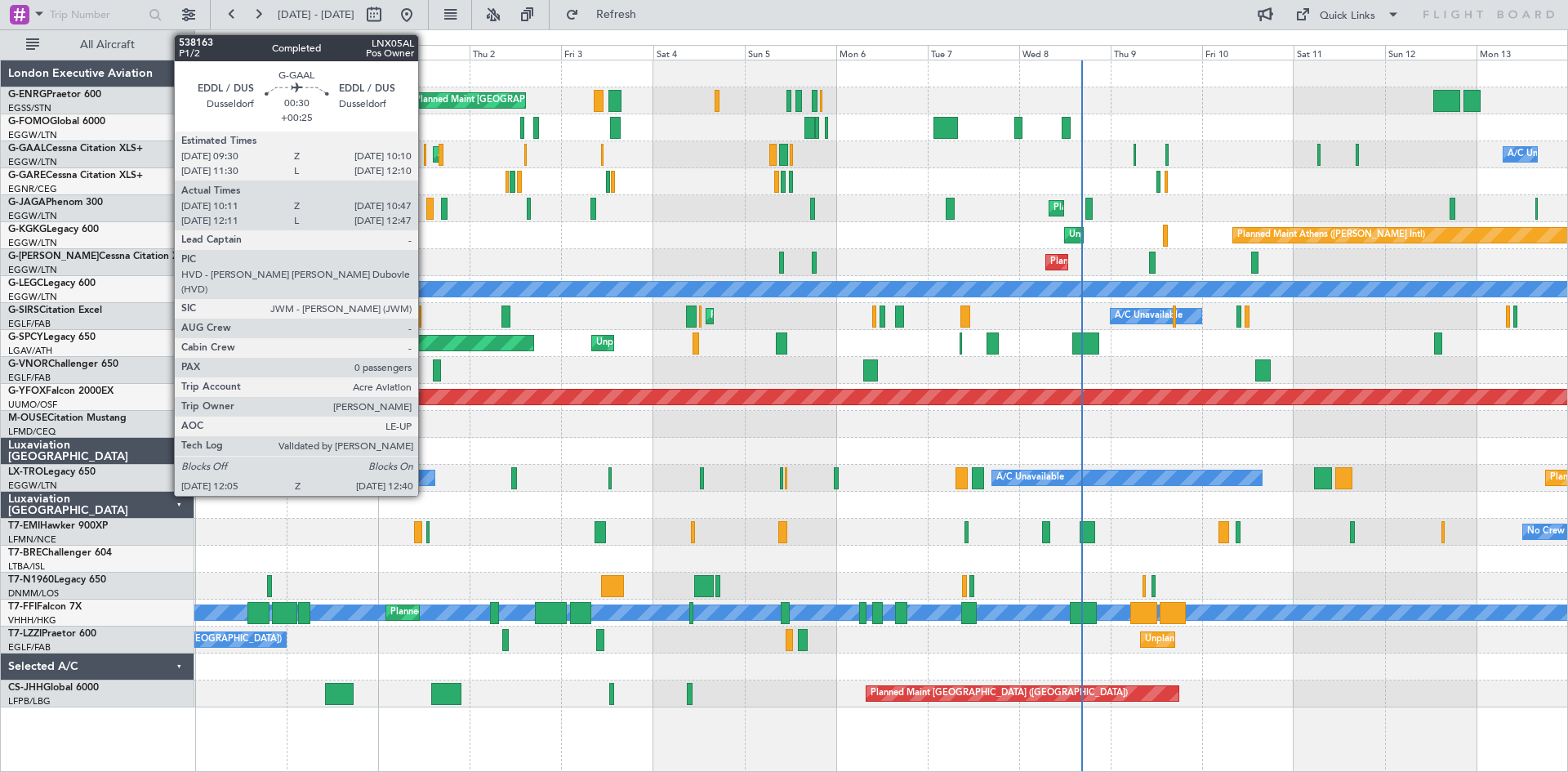
click at [425, 159] on div at bounding box center [424, 154] width 3 height 22
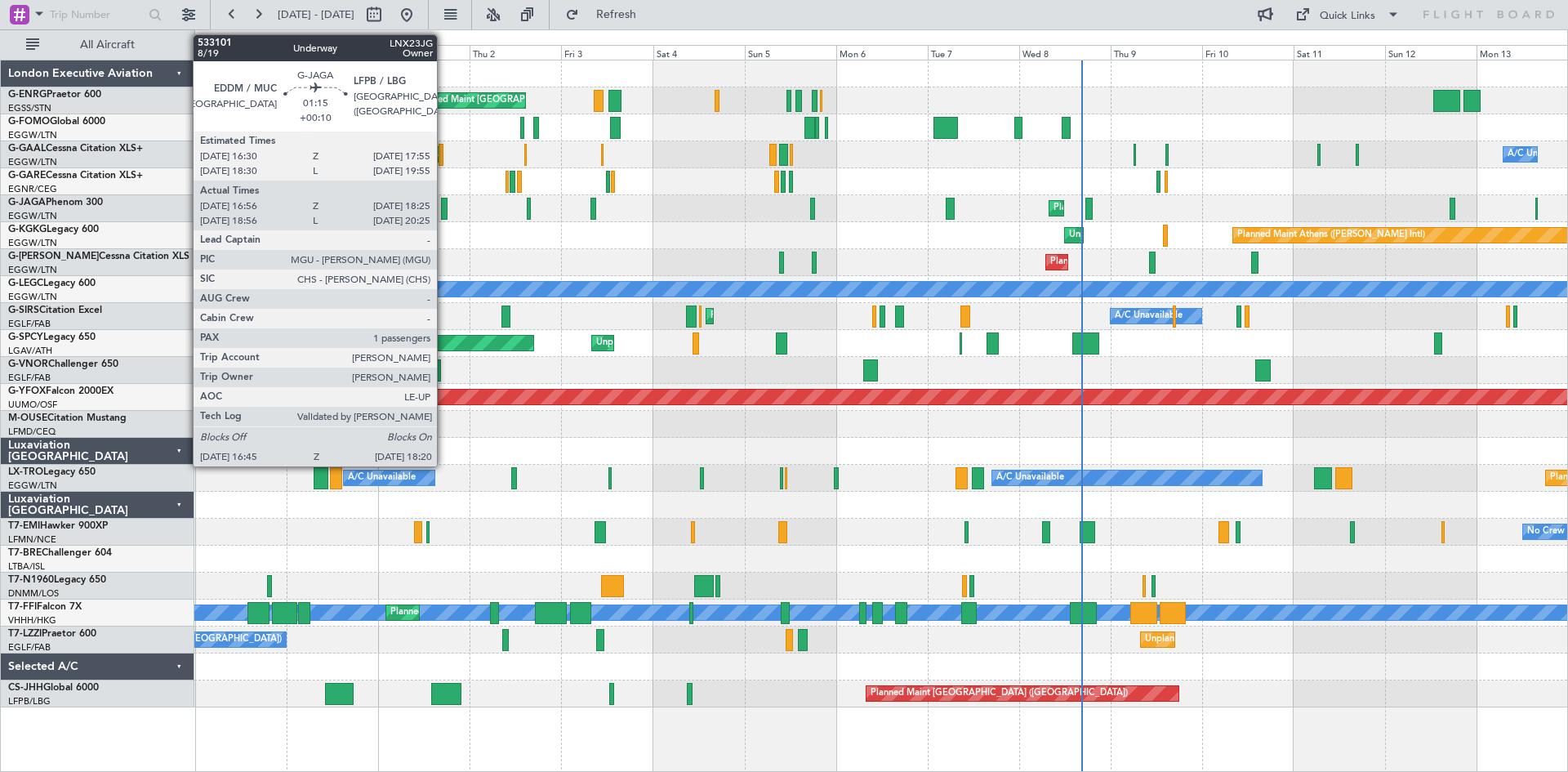
click at [445, 212] on div at bounding box center [445, 208] width 7 height 22
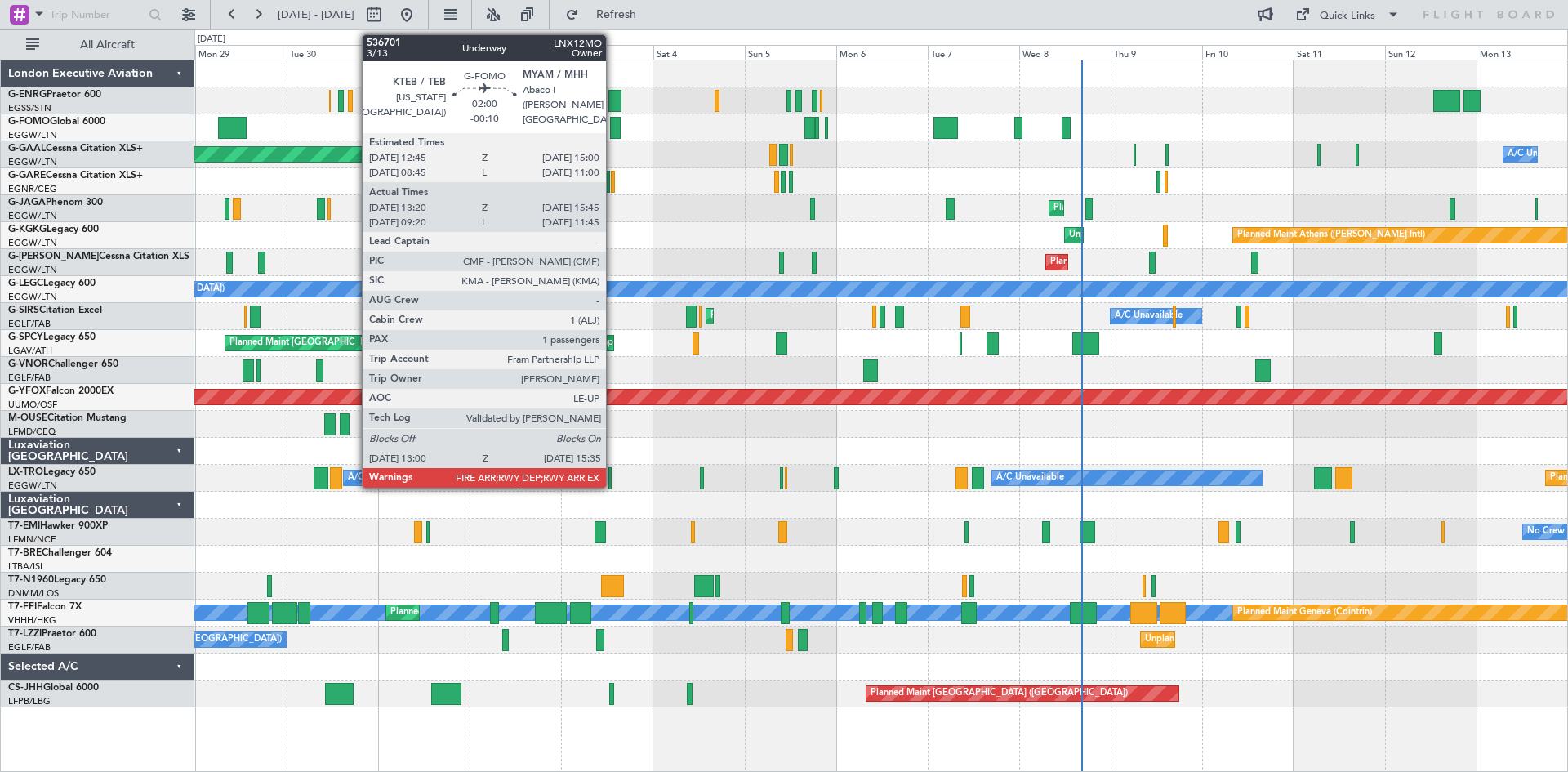
click at [613, 132] on div at bounding box center [615, 127] width 11 height 22
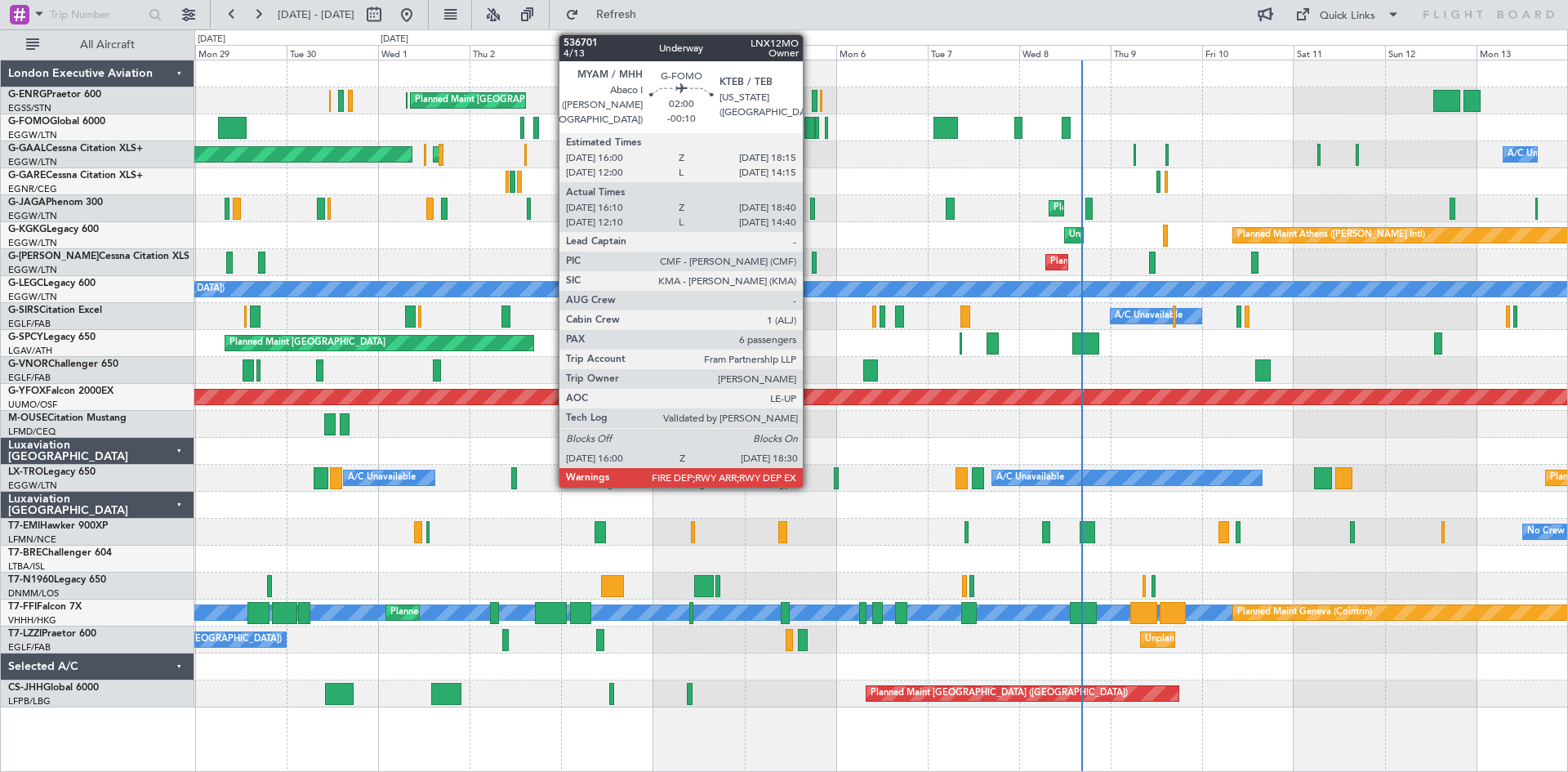
click at [810, 131] on div at bounding box center [810, 127] width 10 height 22
